Goal: Task Accomplishment & Management: Use online tool/utility

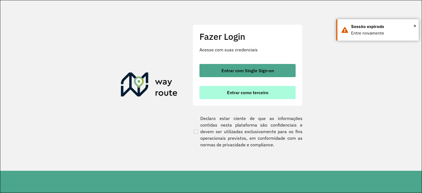
click at [252, 91] on span "Entrar como terceiro" at bounding box center [247, 92] width 41 height 4
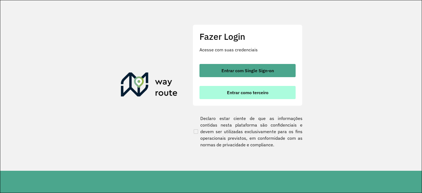
click at [240, 98] on button "Entrar como terceiro" at bounding box center [247, 92] width 96 height 13
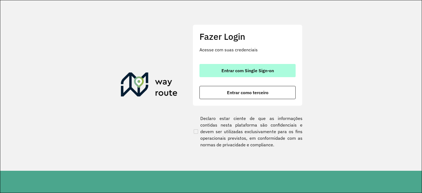
click at [214, 73] on button "Entrar com Single Sign-on" at bounding box center [247, 70] width 96 height 13
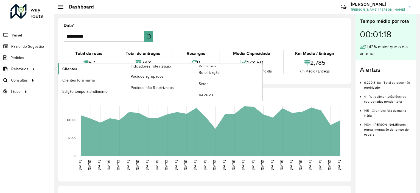
click at [79, 70] on link "Clientes" at bounding box center [92, 68] width 68 height 11
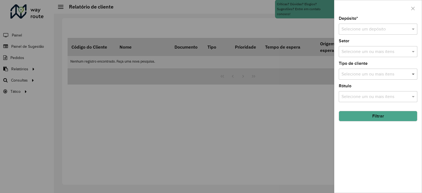
click at [414, 73] on span at bounding box center [413, 74] width 7 height 7
click at [190, 72] on div at bounding box center [211, 96] width 422 height 193
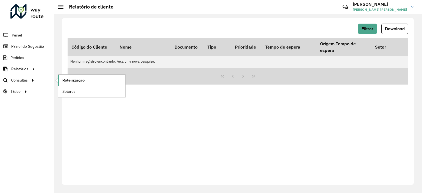
click at [65, 80] on span "Roteirização" at bounding box center [73, 80] width 22 height 6
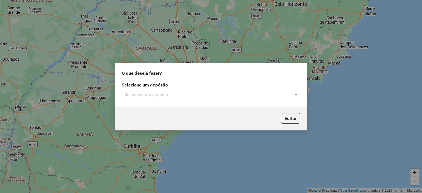
click at [297, 90] on div "Selecione um depósito" at bounding box center [211, 94] width 179 height 11
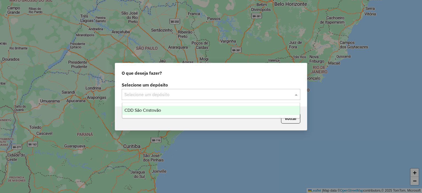
click at [298, 94] on span at bounding box center [296, 94] width 7 height 7
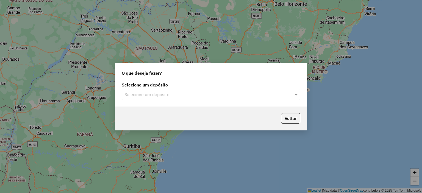
click at [242, 97] on input "text" at bounding box center [205, 94] width 162 height 7
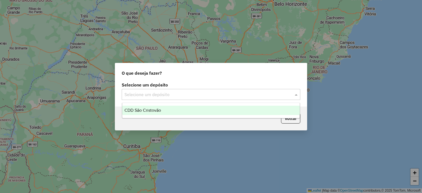
click at [266, 107] on div "CDD São Cristovão" at bounding box center [211, 110] width 178 height 9
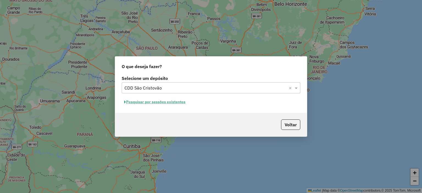
click at [172, 101] on button "Pesquisar por sessões existentes" at bounding box center [155, 102] width 66 height 9
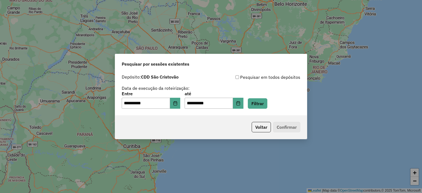
click at [283, 127] on p-footer "Voltar Confirmar" at bounding box center [274, 127] width 51 height 10
click at [232, 104] on input "**********" at bounding box center [209, 103] width 48 height 11
click at [267, 103] on button "Filtrar" at bounding box center [258, 103] width 20 height 10
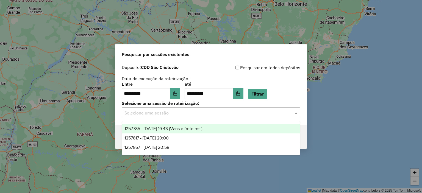
click at [209, 115] on input "text" at bounding box center [205, 113] width 162 height 7
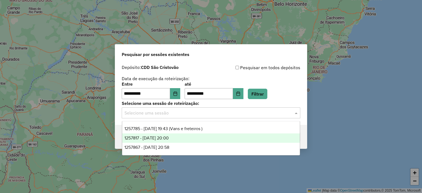
click at [191, 137] on div "1257817 - [DATE] 20:00" at bounding box center [211, 138] width 178 height 9
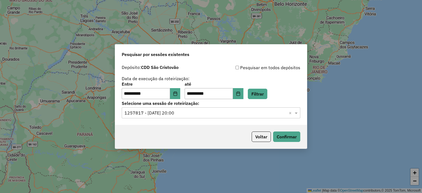
click at [288, 112] on div at bounding box center [211, 112] width 179 height 7
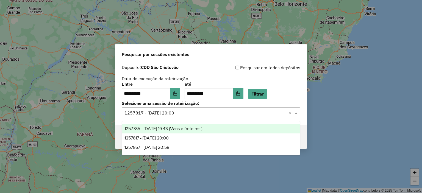
click at [281, 101] on label "Selecione uma sessão de roteirização:" at bounding box center [211, 103] width 179 height 7
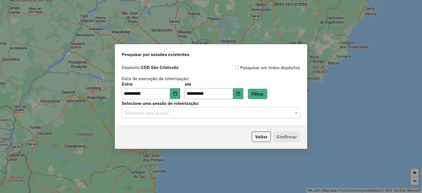
click at [290, 135] on p-footer "Voltar Confirmar" at bounding box center [274, 137] width 51 height 10
click at [295, 114] on span at bounding box center [296, 113] width 7 height 7
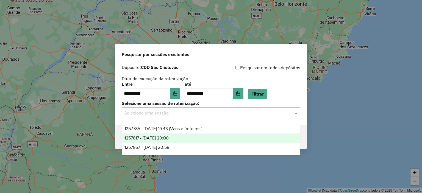
click at [244, 138] on div "1257817 - [DATE] 20:00" at bounding box center [211, 138] width 178 height 9
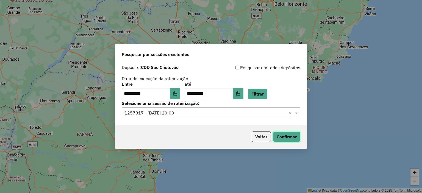
click at [281, 137] on button "Confirmar" at bounding box center [286, 137] width 27 height 10
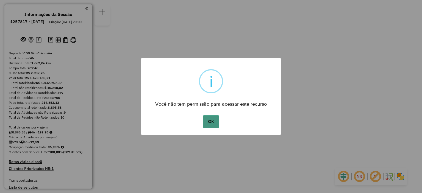
click at [214, 122] on button "OK" at bounding box center [211, 121] width 16 height 13
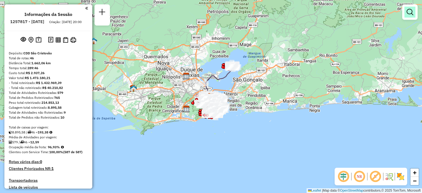
click at [411, 14] on em at bounding box center [410, 12] width 7 height 7
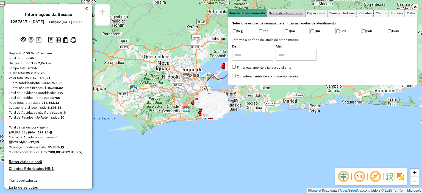
click at [301, 14] on span "Grade de atendimento" at bounding box center [286, 13] width 35 height 3
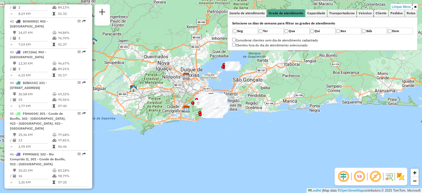
scroll to position [1566, 0]
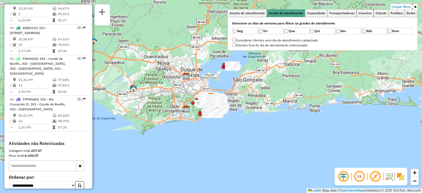
click at [38, 160] on input "text" at bounding box center [43, 165] width 68 height 11
type input "*******"
click at [380, 13] on span "Cliente" at bounding box center [381, 13] width 11 height 3
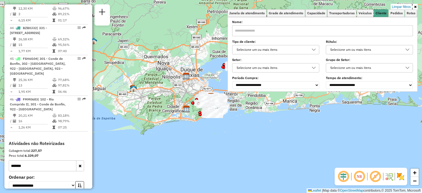
click at [299, 29] on input "text" at bounding box center [322, 30] width 181 height 11
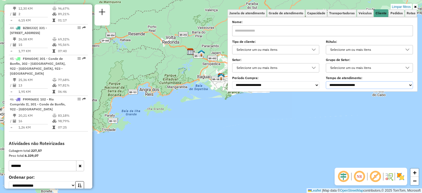
click at [346, 83] on select "**********" at bounding box center [369, 85] width 87 height 8
select select "*******"
click at [327, 81] on select "**********" at bounding box center [369, 85] width 87 height 8
click at [269, 30] on input "text" at bounding box center [322, 30] width 181 height 11
click at [302, 50] on div "Selecione um ou mais itens" at bounding box center [272, 49] width 74 height 9
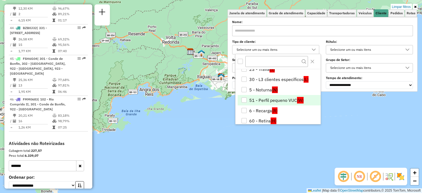
scroll to position [0, 0]
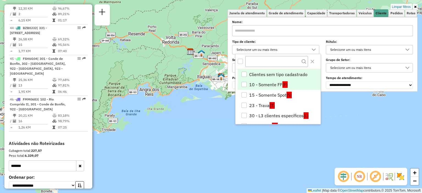
click at [246, 83] on div "10 - Somente FF" at bounding box center [244, 84] width 5 height 5
click at [281, 40] on label "Tipo de cliente:" at bounding box center [275, 41] width 87 height 5
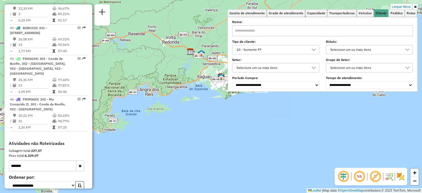
click at [297, 68] on div "Selecione um ou mais itens" at bounding box center [272, 67] width 74 height 9
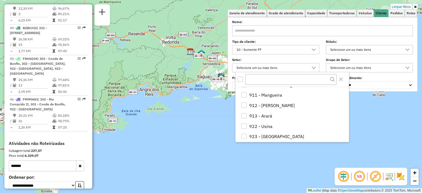
scroll to position [550, 0]
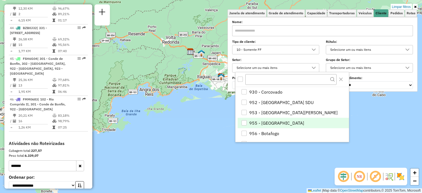
click at [282, 123] on li "955 - Ilha de Paquetá" at bounding box center [293, 123] width 111 height 10
click at [287, 58] on label "Setor:" at bounding box center [275, 59] width 87 height 5
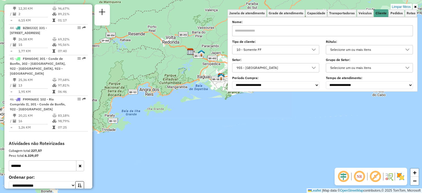
click at [358, 47] on div "Selecione um ou mais itens" at bounding box center [365, 49] width 74 height 9
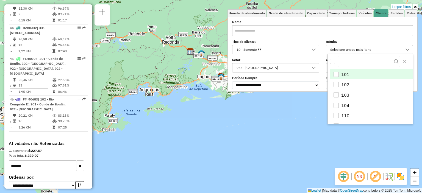
scroll to position [3, 20]
click at [358, 47] on div "Selecione um ou mais itens" at bounding box center [365, 49] width 74 height 9
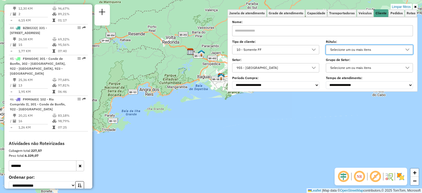
click at [287, 78] on label "Período Compra:" at bounding box center [275, 78] width 87 height 5
click at [291, 83] on select "**********" at bounding box center [275, 85] width 87 height 8
click at [291, 82] on select "**********" at bounding box center [275, 85] width 87 height 8
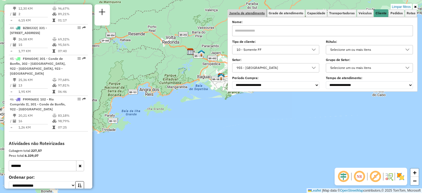
click at [258, 14] on span "Janela de atendimento" at bounding box center [247, 13] width 36 height 3
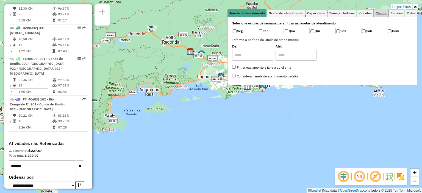
click at [379, 16] on link "Cliente" at bounding box center [381, 13] width 14 height 8
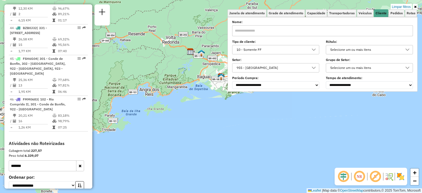
click at [284, 30] on input "text" at bounding box center [322, 30] width 181 height 11
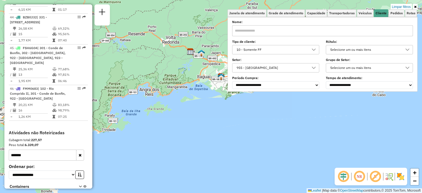
click at [80, 150] on button "button" at bounding box center [80, 155] width 8 height 11
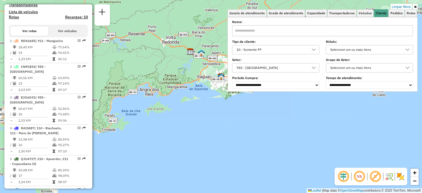
scroll to position [148, 0]
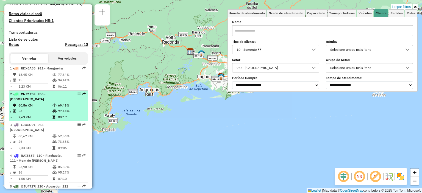
click at [42, 102] on div "2 - CNR1E53 | 955 - Ilha de Paquetá" at bounding box center [39, 97] width 58 height 10
select select "**********"
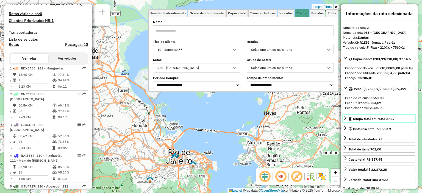
click at [345, 120] on icon at bounding box center [345, 118] width 4 height 4
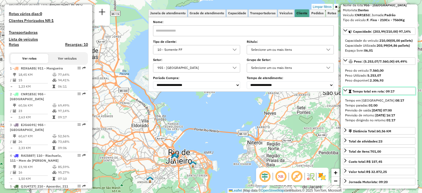
scroll to position [55, 0]
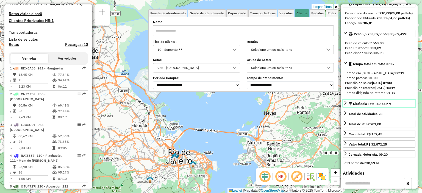
click at [348, 107] on link "Distância Total: 60,56 KM" at bounding box center [379, 103] width 73 height 7
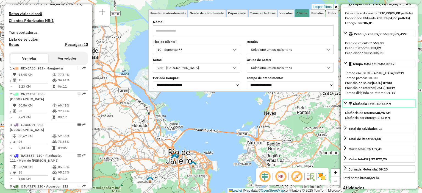
scroll to position [82, 0]
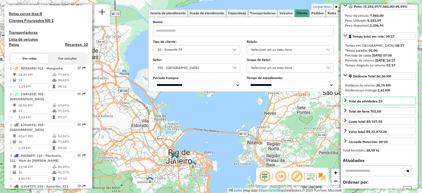
click at [347, 102] on icon at bounding box center [345, 100] width 4 height 4
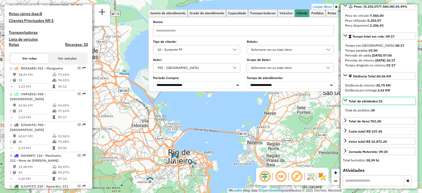
scroll to position [110, 0]
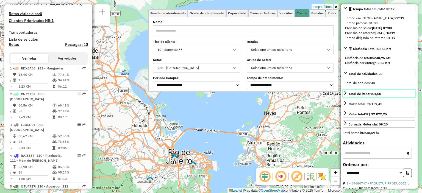
click at [347, 95] on icon at bounding box center [345, 93] width 4 height 4
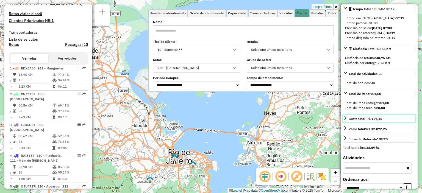
click at [346, 120] on icon at bounding box center [345, 118] width 4 height 4
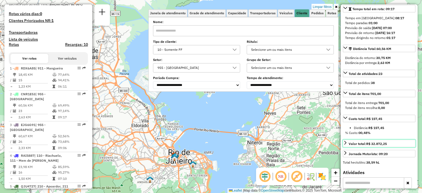
click at [347, 147] on link "Valor total: R$ 32.872,25" at bounding box center [379, 143] width 73 height 7
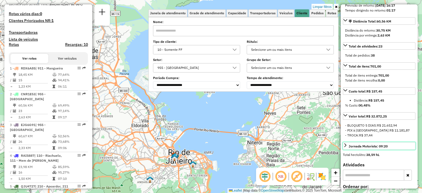
click at [348, 150] on link "Jornada Motorista: 09:20" at bounding box center [379, 145] width 73 height 7
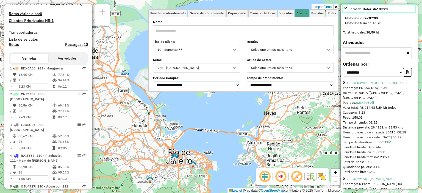
scroll to position [302, 0]
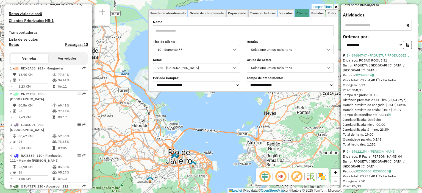
click at [379, 82] on icon at bounding box center [377, 80] width 2 height 3
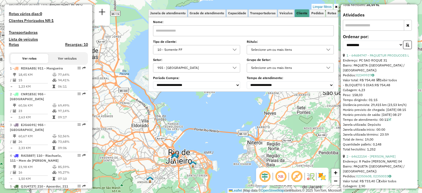
click at [378, 82] on span "Exibir todos" at bounding box center [386, 80] width 21 height 4
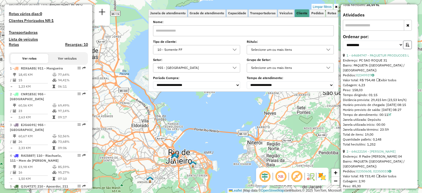
click at [408, 47] on icon "button" at bounding box center [408, 45] width 4 height 4
click at [407, 47] on icon "button" at bounding box center [408, 45] width 4 height 4
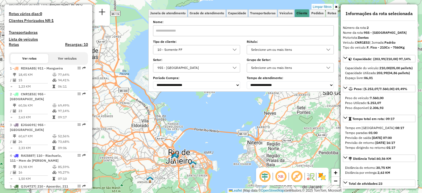
scroll to position [27, 0]
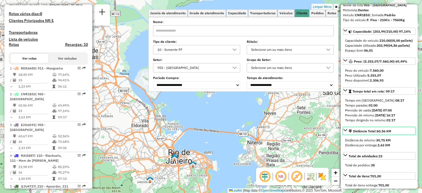
click at [346, 131] on icon at bounding box center [345, 130] width 4 height 2
click at [346, 132] on icon at bounding box center [345, 130] width 2 height 4
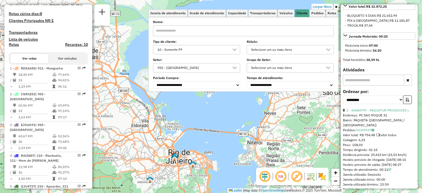
scroll to position [302, 0]
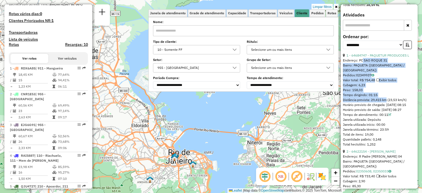
drag, startPoint x: 361, startPoint y: 69, endPoint x: 385, endPoint y: 103, distance: 41.4
click at [385, 103] on div "1 - 64684747 - PAQUETUR PRODUCOES L Endereço: PC SAO ROQUE 31 Bairro: PAQUETA (…" at bounding box center [379, 100] width 73 height 94
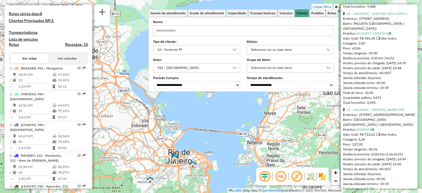
scroll to position [2411, 0]
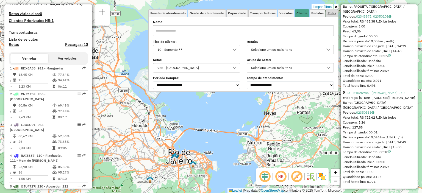
click at [331, 15] on span "Rotas" at bounding box center [332, 13] width 9 height 3
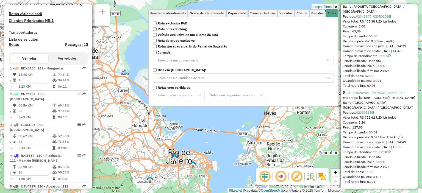
click at [230, 59] on p-multiselect "Selecione um ou mais itens" at bounding box center [243, 60] width 181 height 9
click at [330, 60] on p-multiselect "Selecione um ou mais itens" at bounding box center [243, 60] width 181 height 9
click at [202, 77] on p-multiselect "Selecione a quantidade de dias" at bounding box center [243, 77] width 181 height 9
click at [217, 14] on span "Grade de atendimento" at bounding box center [207, 13] width 35 height 3
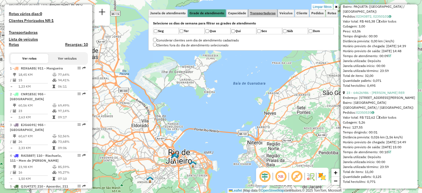
click at [265, 16] on link "Transportadoras" at bounding box center [262, 13] width 29 height 8
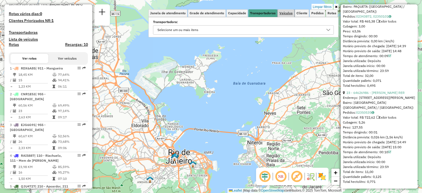
click at [282, 13] on span "Veículos" at bounding box center [285, 13] width 13 height 3
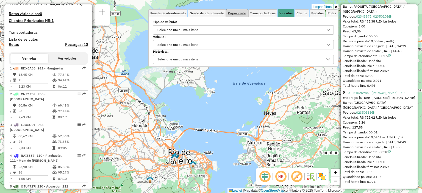
click at [233, 15] on link "Capacidade" at bounding box center [236, 13] width 21 height 8
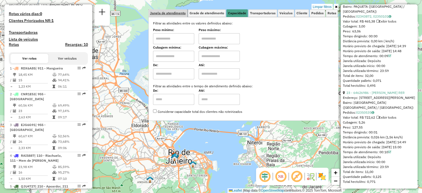
click at [173, 14] on span "Janela de atendimento" at bounding box center [168, 13] width 36 height 3
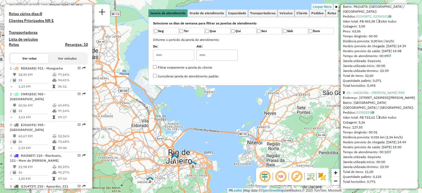
click at [179, 56] on input "text" at bounding box center [173, 55] width 41 height 11
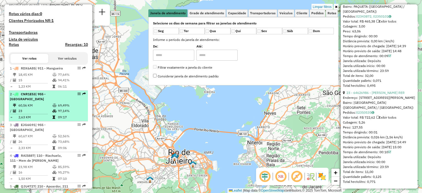
click at [61, 102] on div "2 - CNR1E53 | 955 - Ilha de Paquetá" at bounding box center [39, 97] width 58 height 10
click at [77, 96] on em at bounding box center [78, 93] width 3 height 3
